Goal: Task Accomplishment & Management: Use online tool/utility

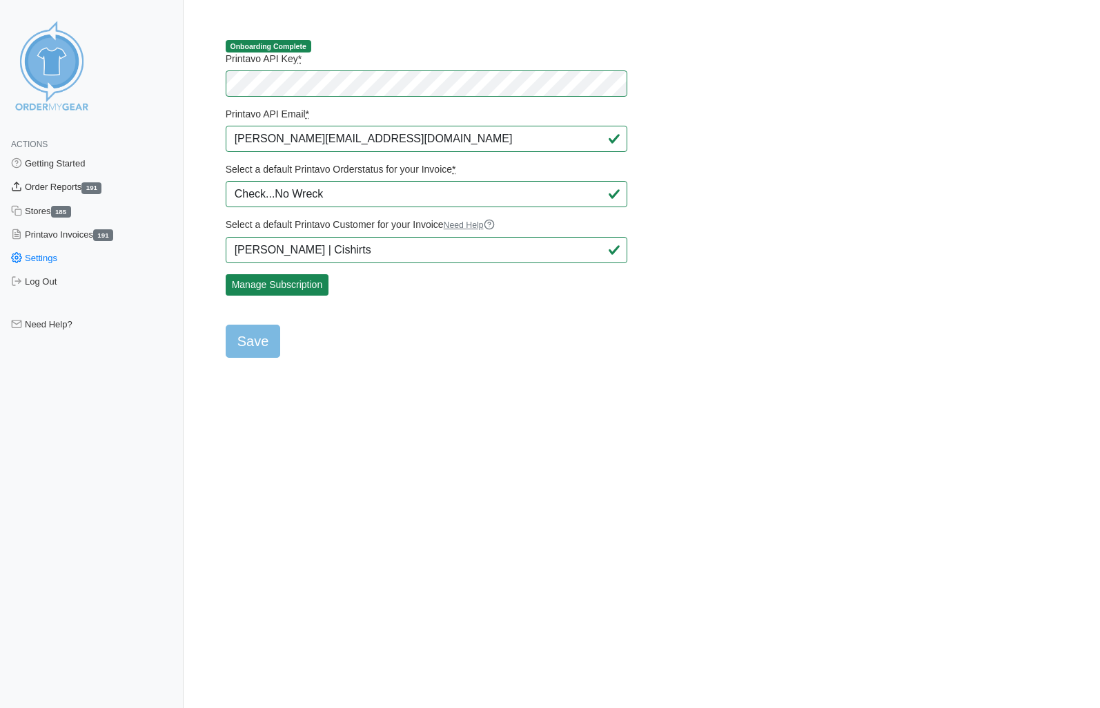
click at [57, 188] on link "Order Reports 191" at bounding box center [92, 186] width 184 height 23
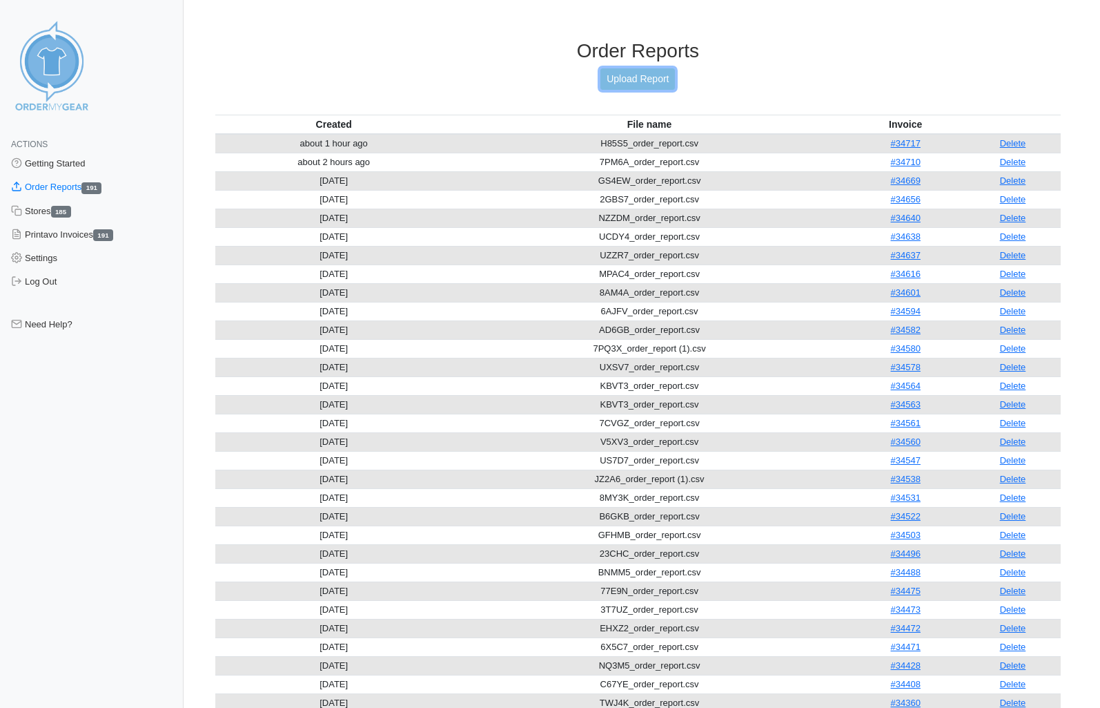
click at [616, 75] on link "Upload Report" at bounding box center [638, 78] width 75 height 21
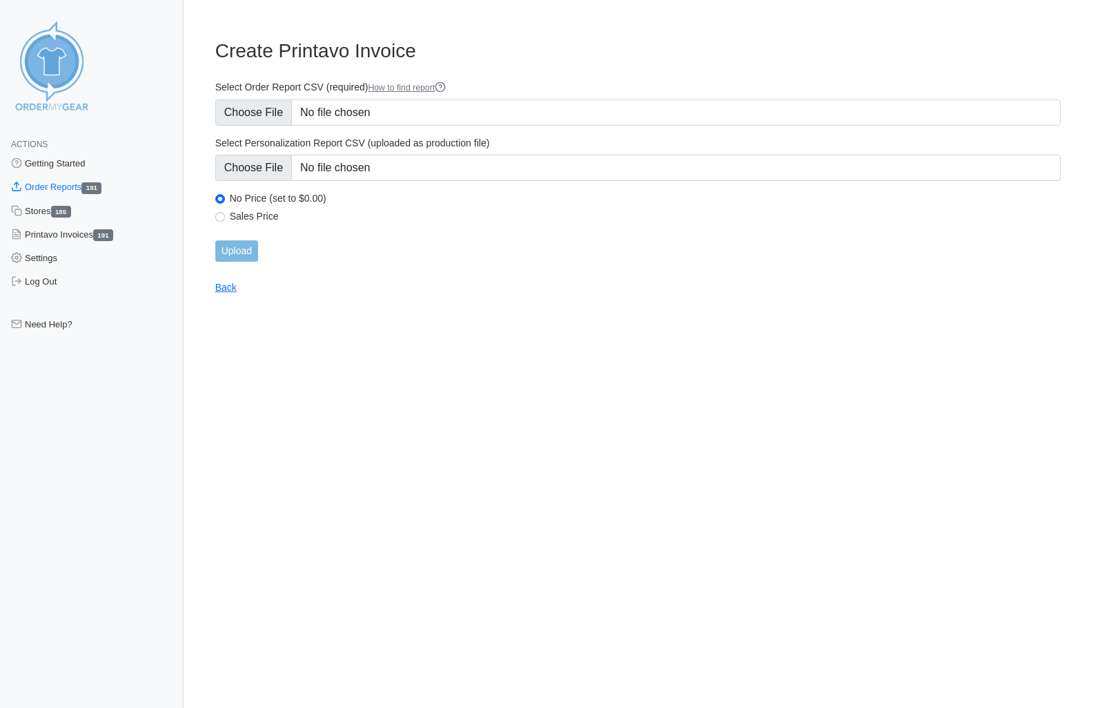
type input "C:\fakepath\WBHEY_order_report.csv"
click at [241, 248] on input "Upload" at bounding box center [236, 250] width 43 height 21
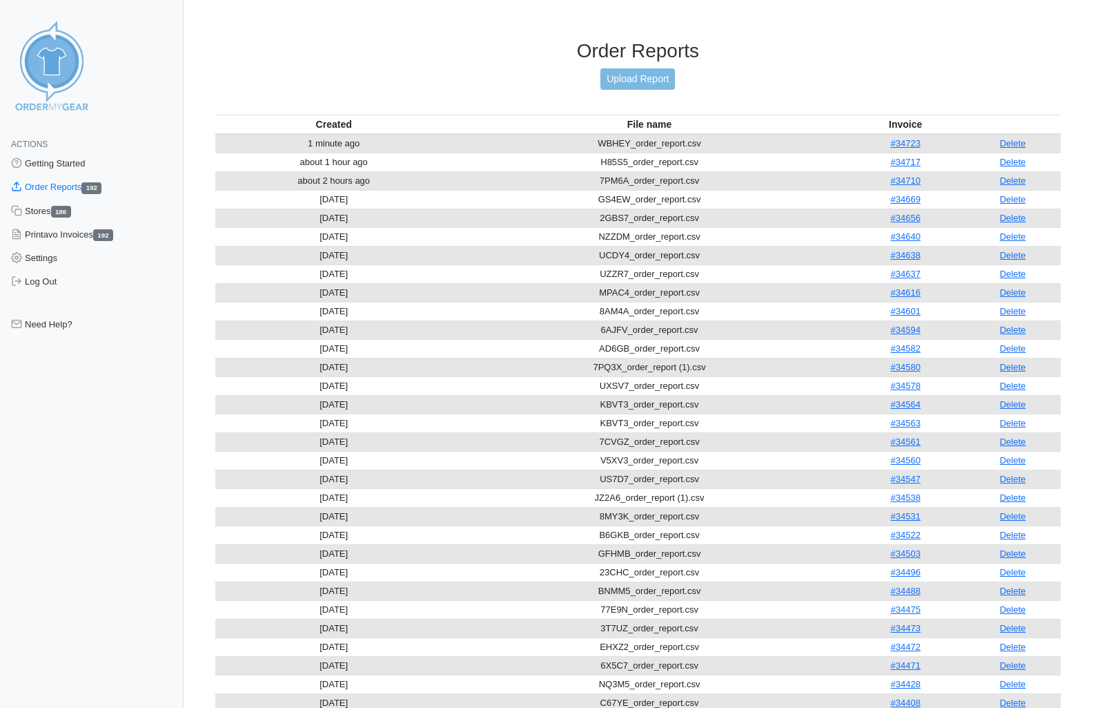
click at [1000, 43] on h3 "Order Reports" at bounding box center [638, 50] width 846 height 23
